Goal: Task Accomplishment & Management: Complete application form

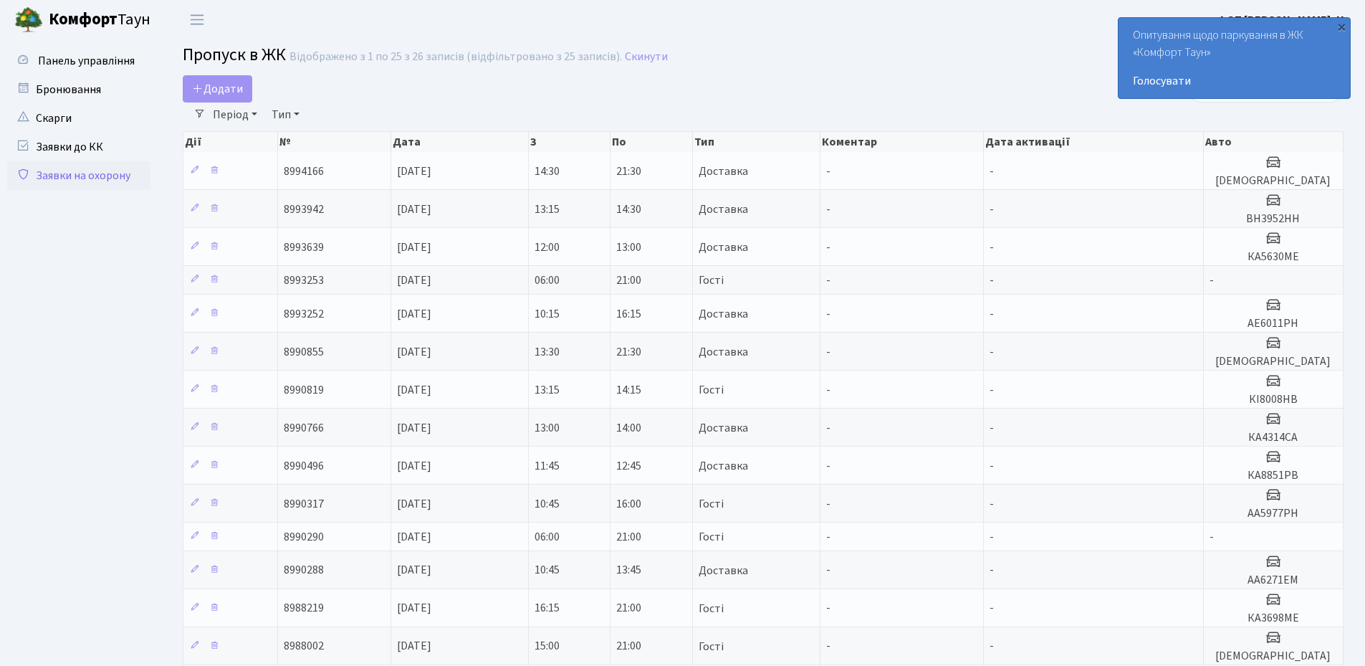
select select "25"
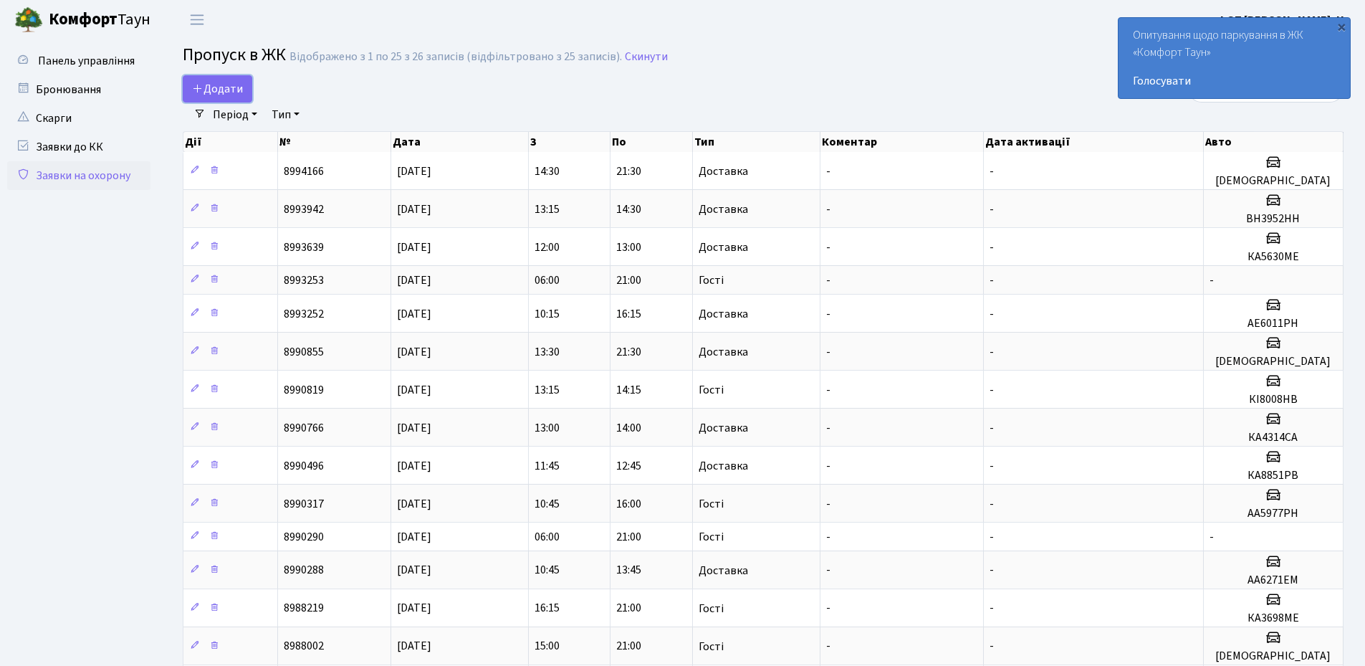
click at [205, 84] on span "Додати" at bounding box center [217, 89] width 51 height 16
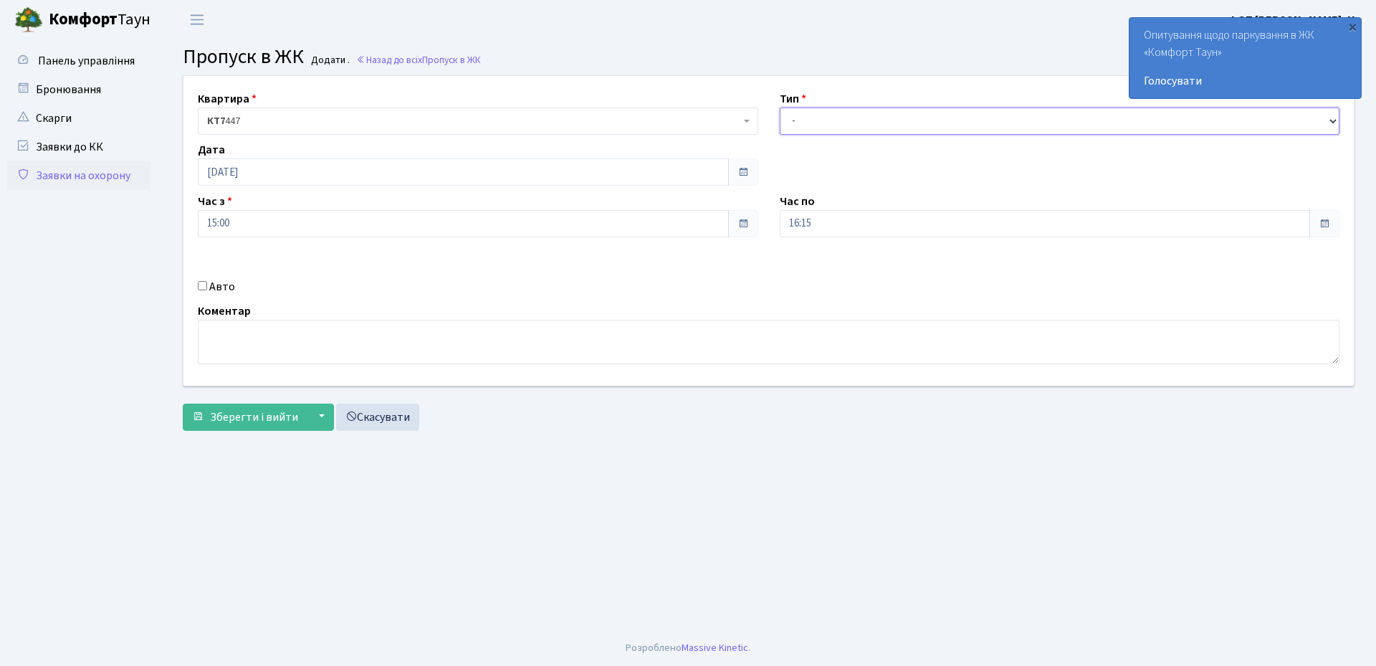
click at [832, 113] on select "- Доставка Таксі Гості Сервіс" at bounding box center [1060, 120] width 560 height 27
select select "1"
click at [780, 107] on select "- Доставка Таксі Гості Сервіс" at bounding box center [1060, 120] width 560 height 27
click at [203, 285] on input "Авто" at bounding box center [202, 285] width 9 height 9
checkbox input "true"
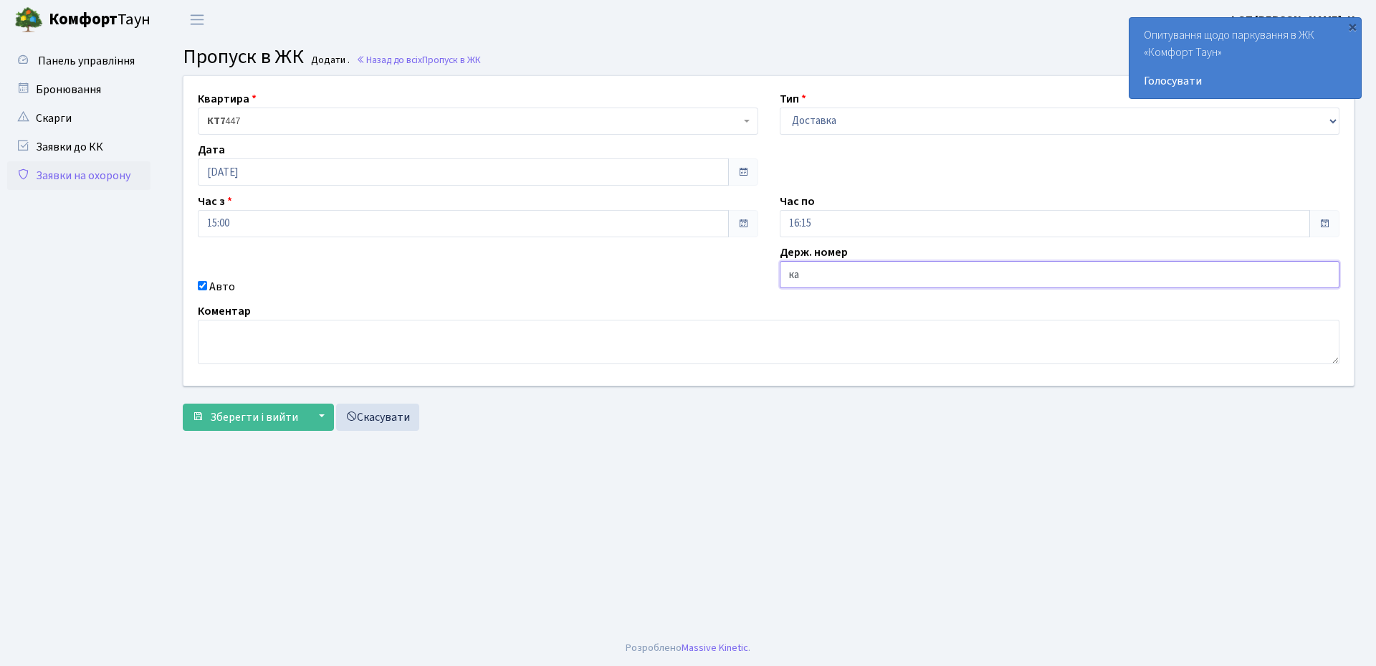
type input "КА8154ММ"
click at [244, 415] on span "Зберегти і вийти" at bounding box center [254, 417] width 88 height 16
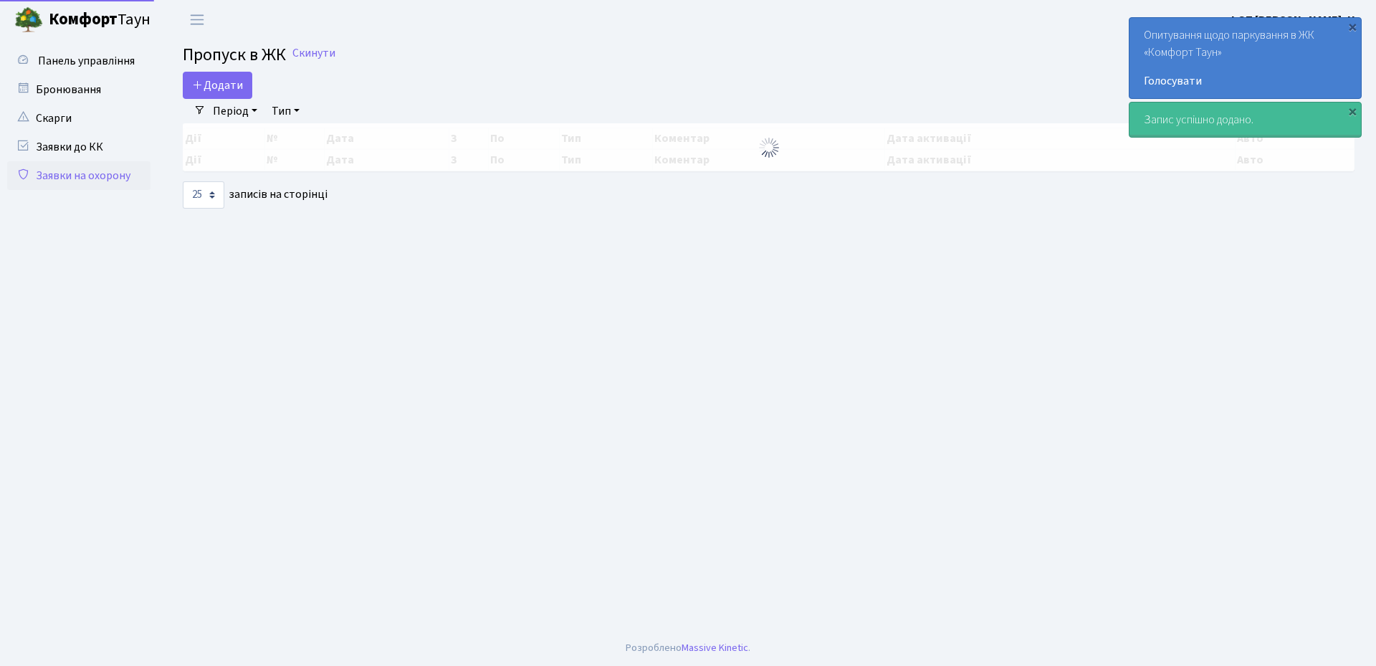
select select "25"
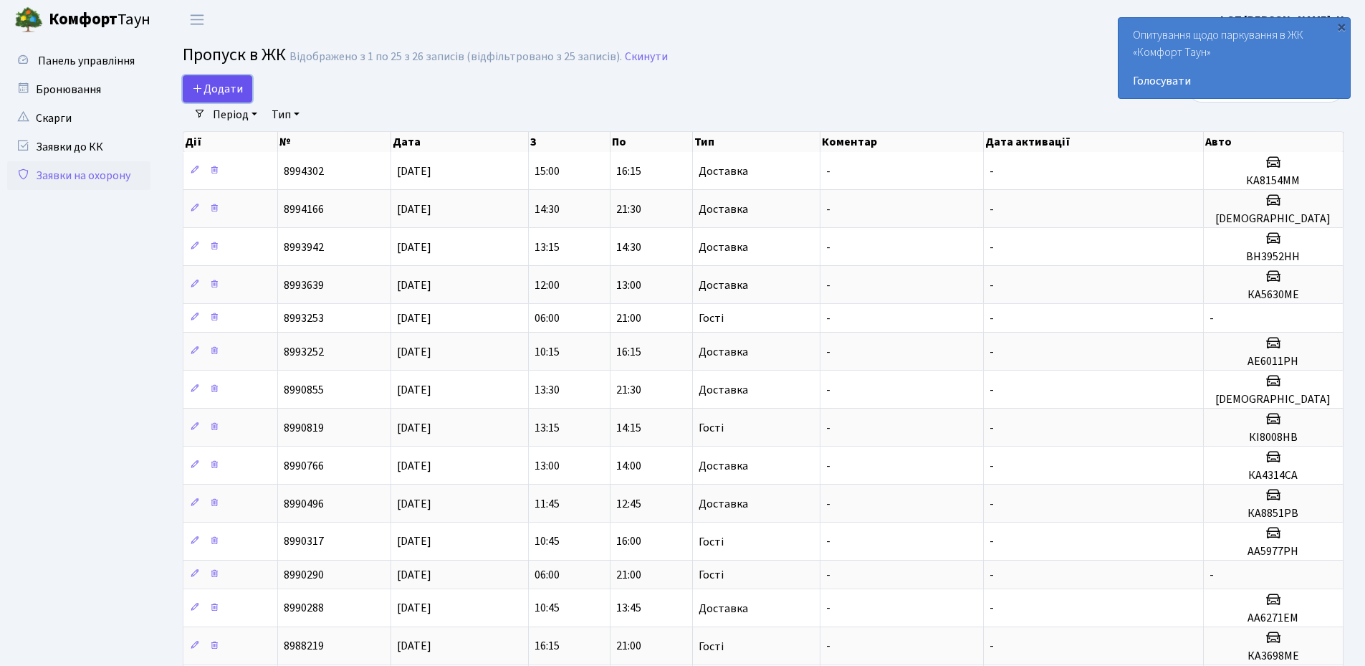
click at [226, 93] on span "Додати" at bounding box center [217, 89] width 51 height 16
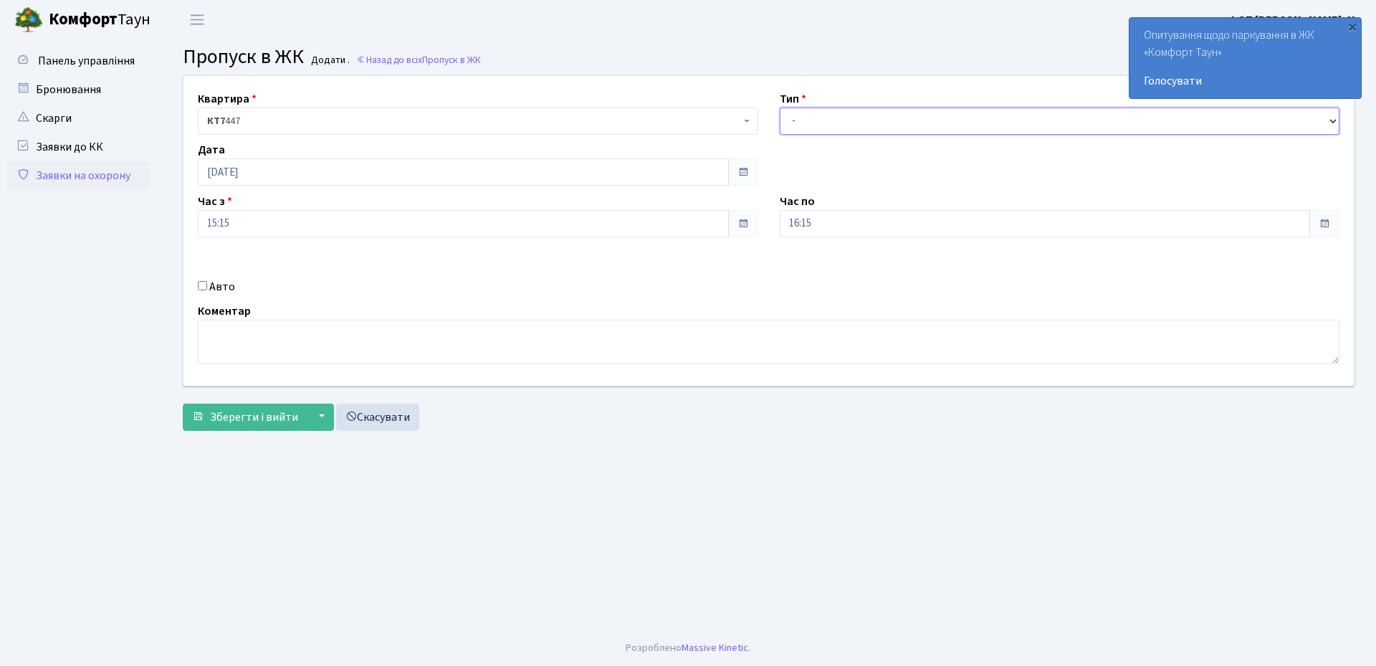
click at [832, 110] on select "- Доставка Таксі Гості Сервіс" at bounding box center [1060, 120] width 560 height 27
select select "1"
click at [780, 107] on select "- Доставка Таксі Гості Сервіс" at bounding box center [1060, 120] width 560 height 27
drag, startPoint x: 901, startPoint y: 222, endPoint x: 894, endPoint y: 234, distance: 13.8
click at [900, 222] on input "16:15" at bounding box center [1045, 223] width 531 height 27
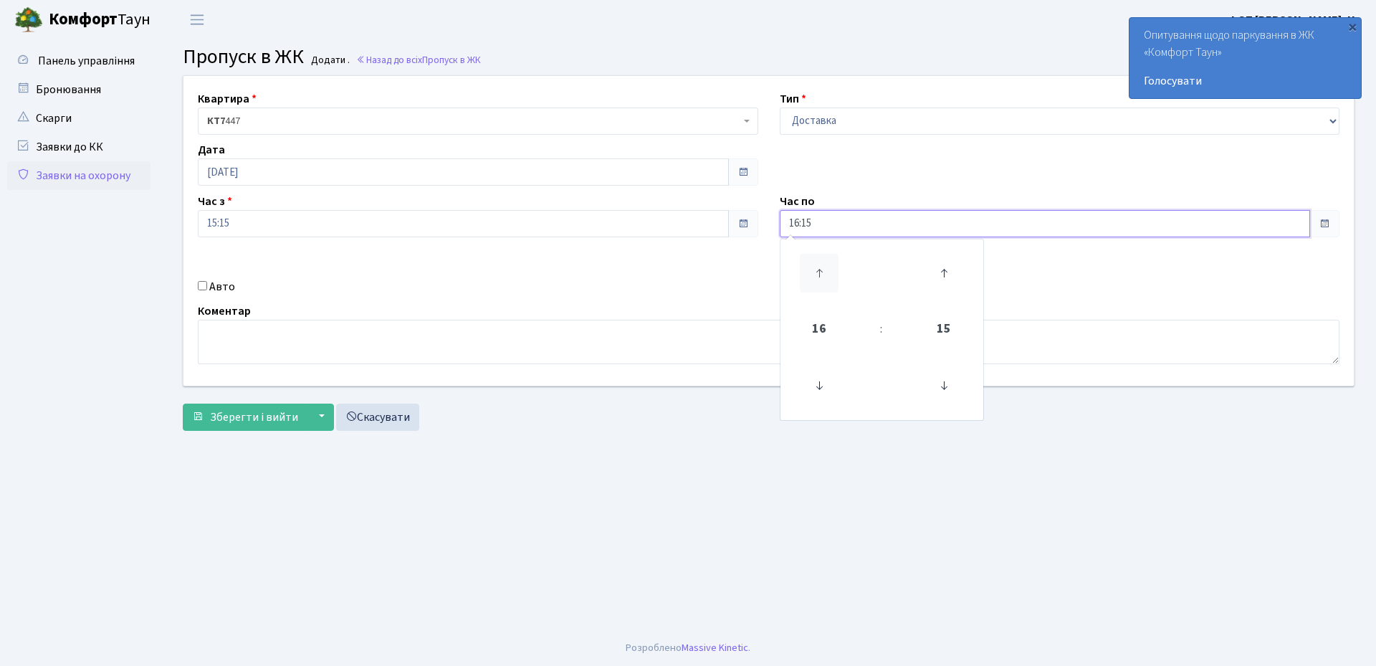
click at [818, 274] on icon at bounding box center [819, 273] width 39 height 39
click at [946, 388] on icon at bounding box center [943, 385] width 39 height 39
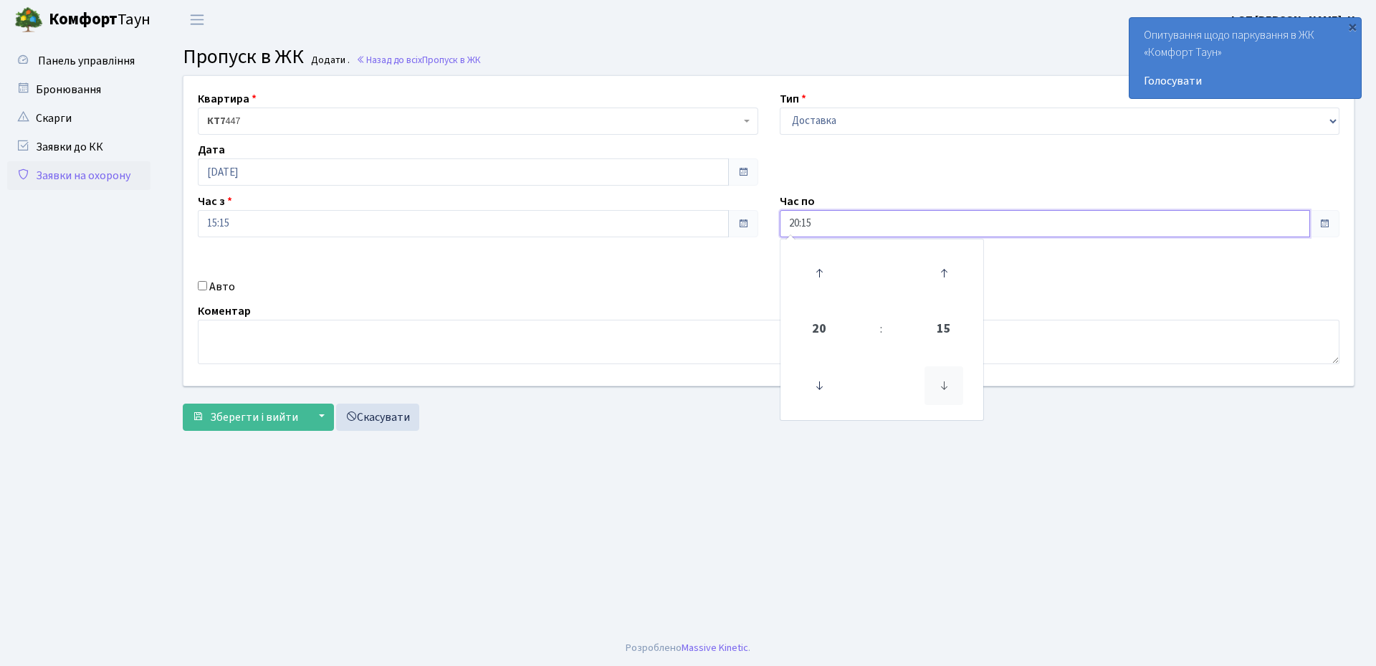
type input "20:00"
click at [599, 288] on div "Авто" at bounding box center [478, 286] width 582 height 17
click at [204, 285] on input "Авто" at bounding box center [202, 285] width 9 height 9
checkbox input "true"
paste input "АІ9446ОМ"
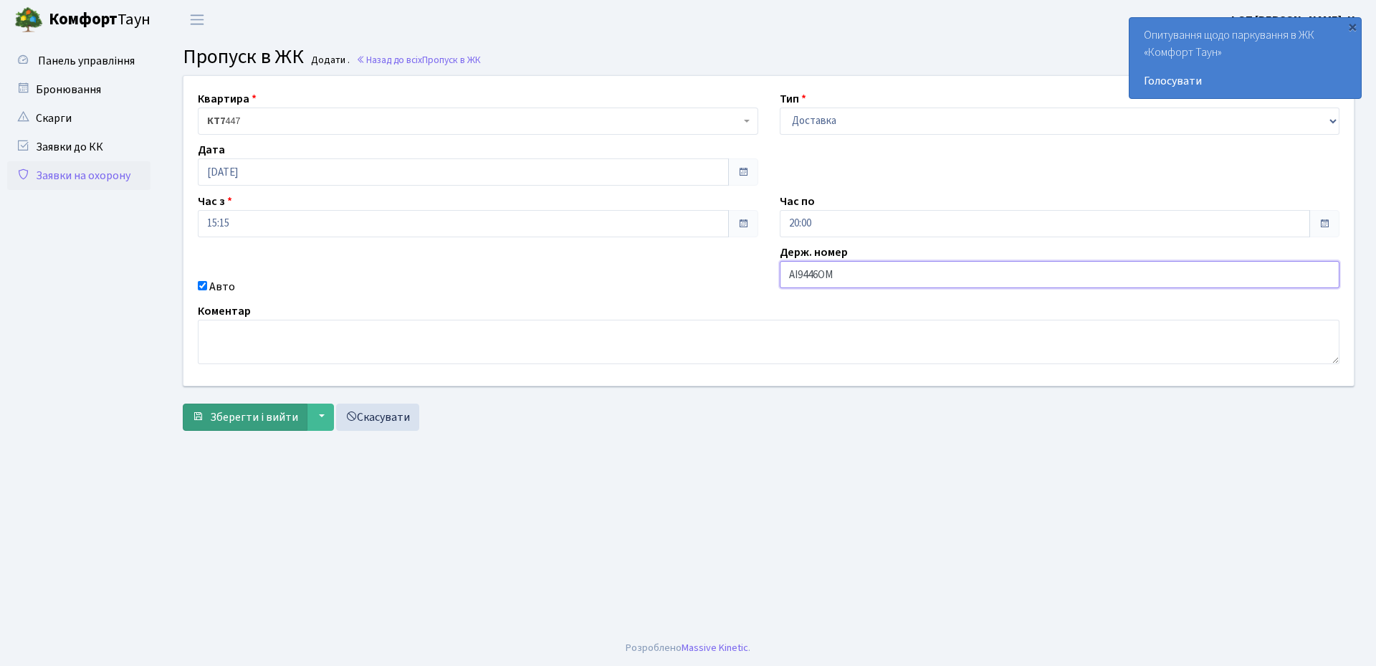
type input "АІ9446ОМ"
click at [212, 419] on span "Зберегти і вийти" at bounding box center [254, 417] width 88 height 16
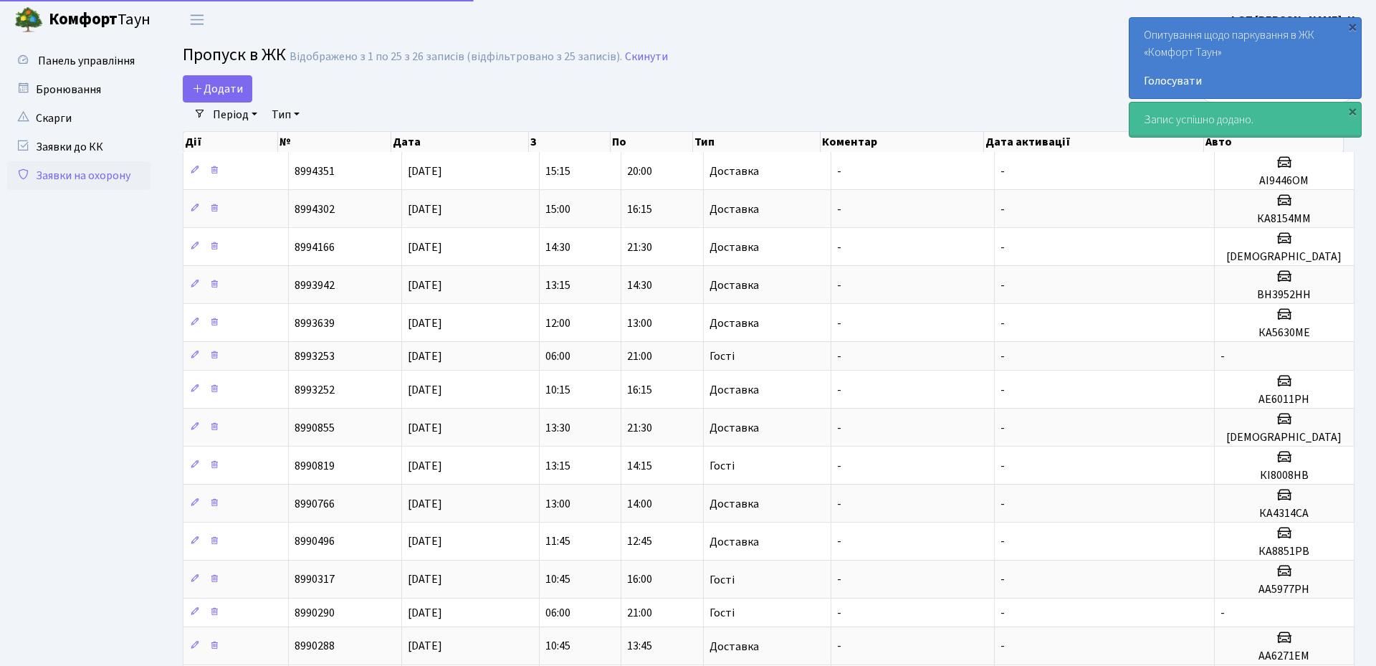
select select "25"
